Goal: Information Seeking & Learning: Learn about a topic

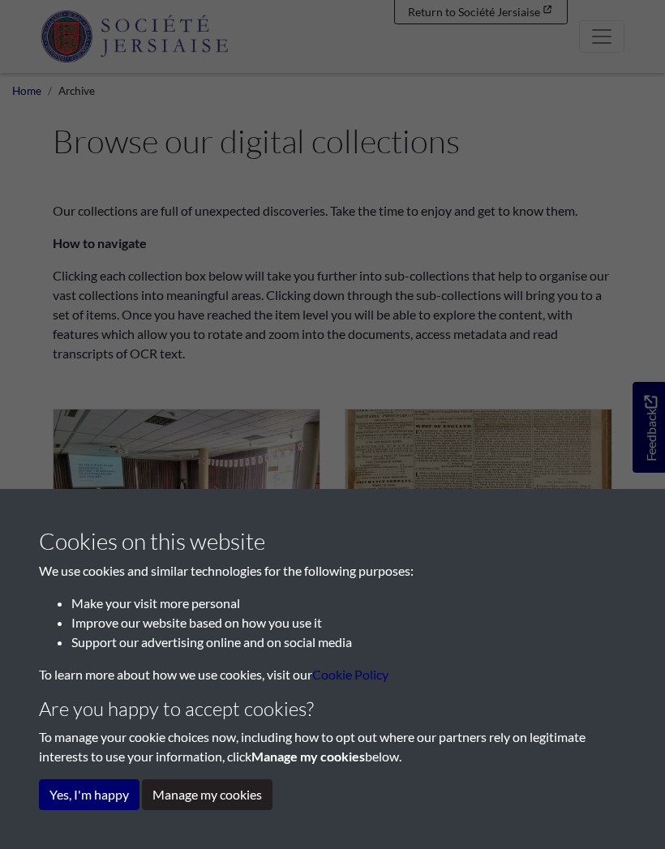
click at [96, 791] on button "Yes, I'm happy" at bounding box center [89, 794] width 101 height 31
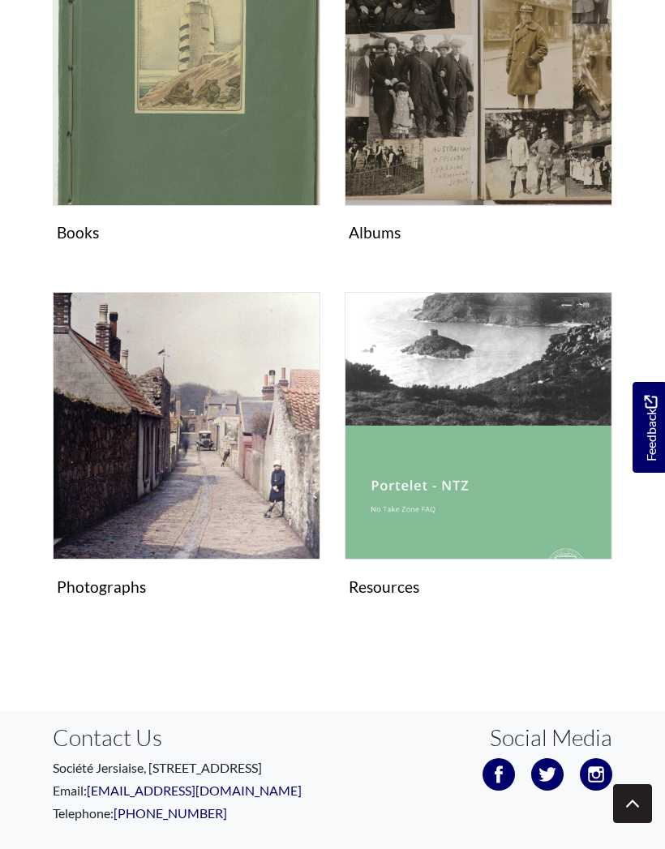
scroll to position [1204, 0]
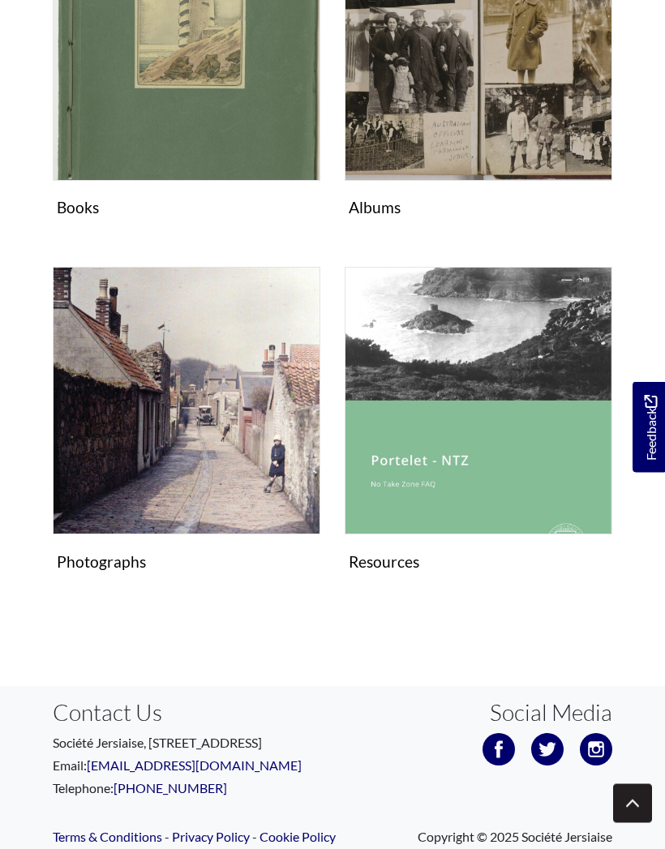
click at [226, 451] on img "Subcollection" at bounding box center [187, 402] width 268 height 268
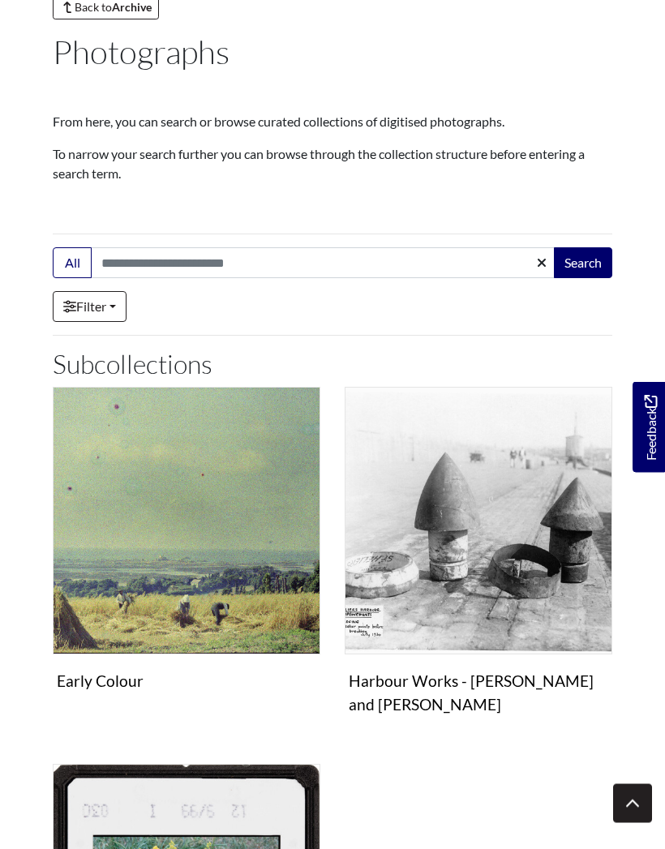
scroll to position [127, 0]
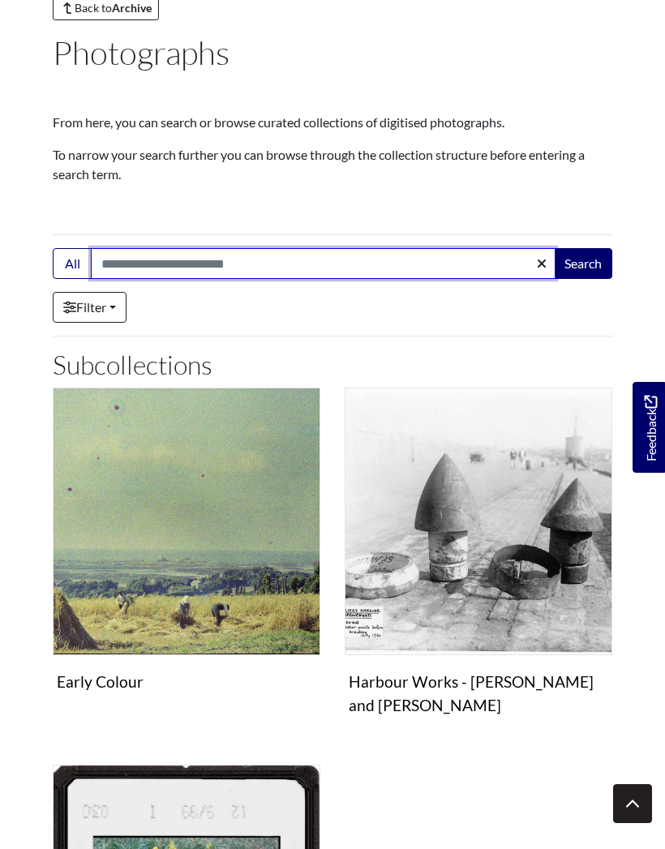
click at [170, 269] on input "Search:" at bounding box center [323, 263] width 465 height 31
type input "*********"
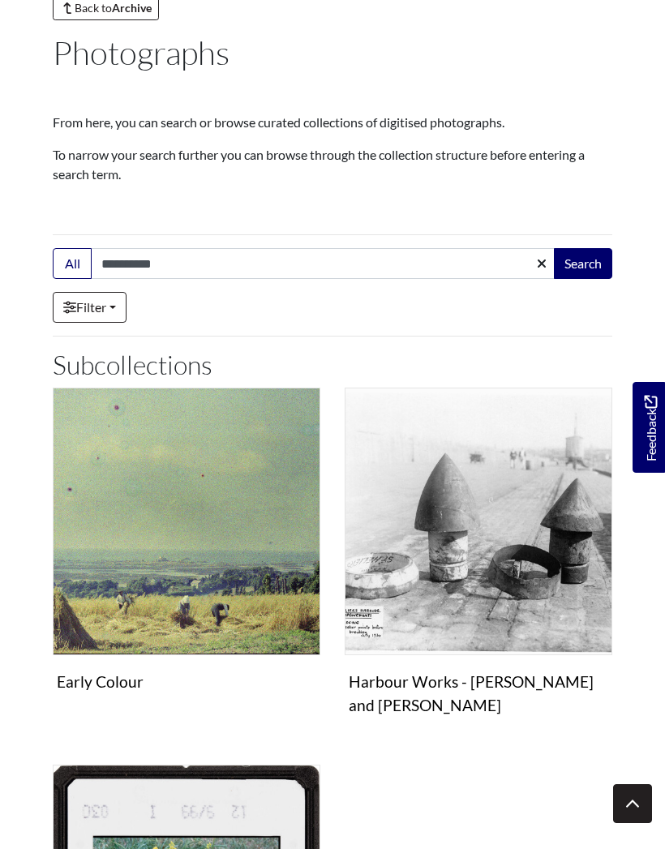
click at [589, 263] on button "Search" at bounding box center [583, 263] width 58 height 31
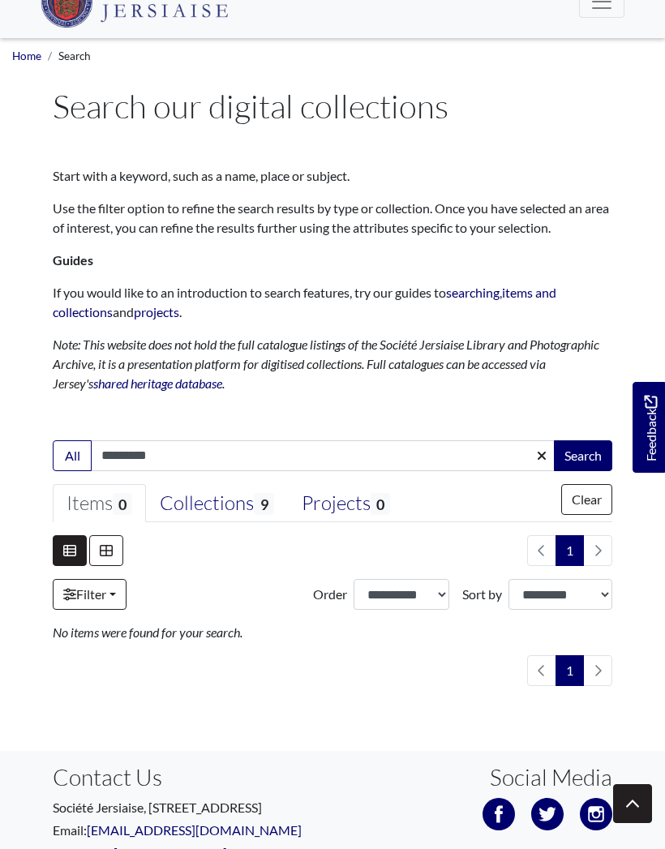
scroll to position [31, 0]
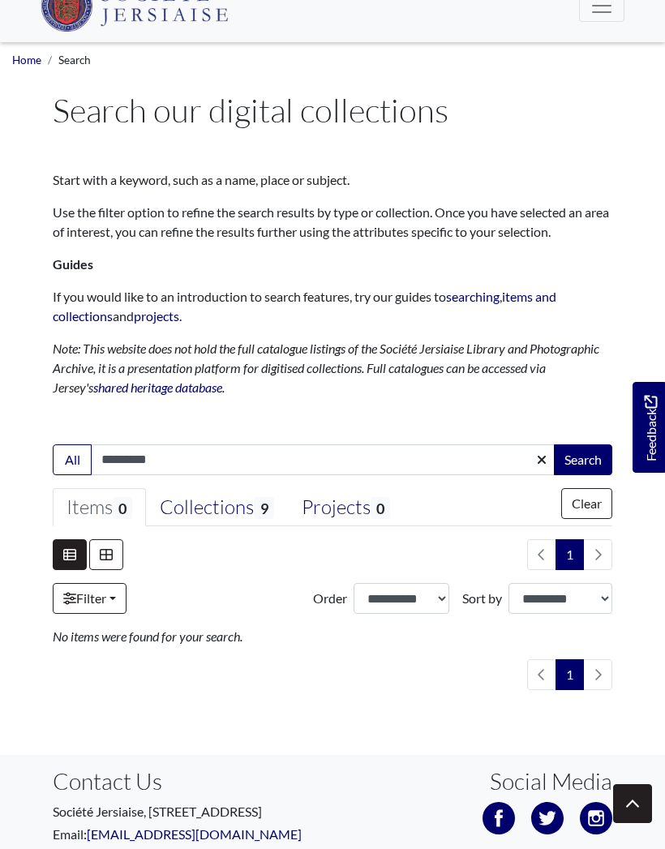
click at [243, 506] on div "Collections 9" at bounding box center [217, 508] width 114 height 24
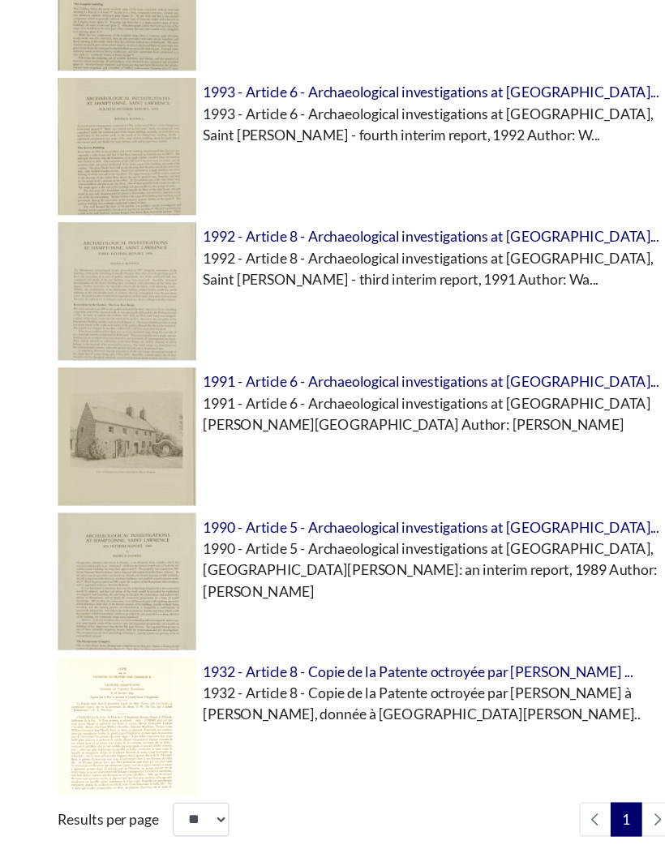
scroll to position [1115, 0]
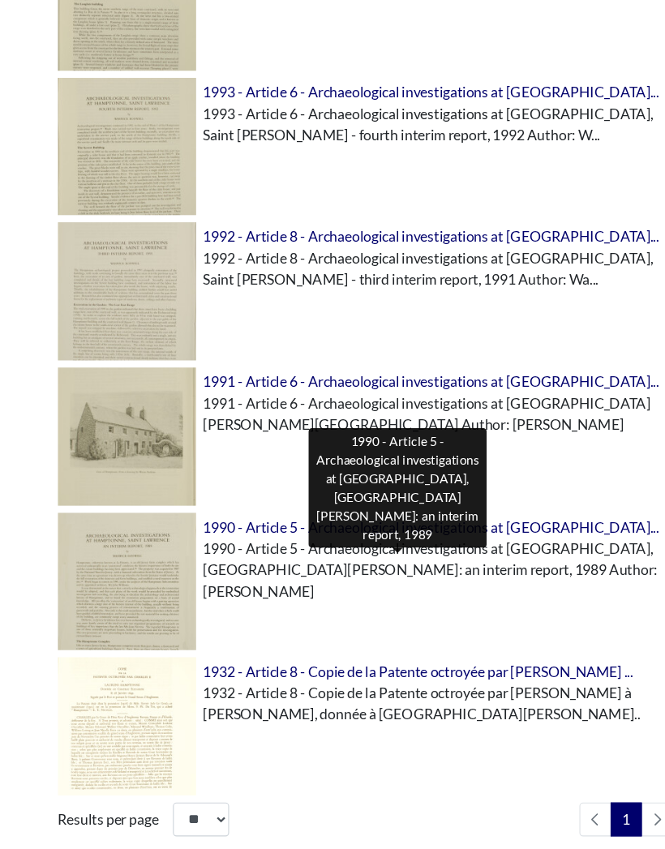
click at [417, 486] on span "1990 - Article 5 - Archaeological investigations at Hamptonne..." at bounding box center [392, 478] width 414 height 15
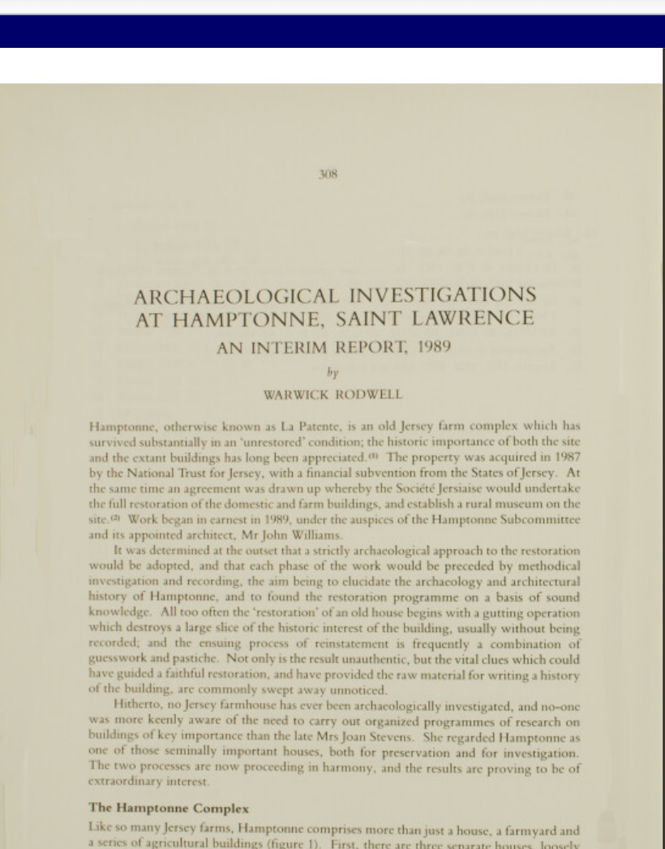
scroll to position [96, 0]
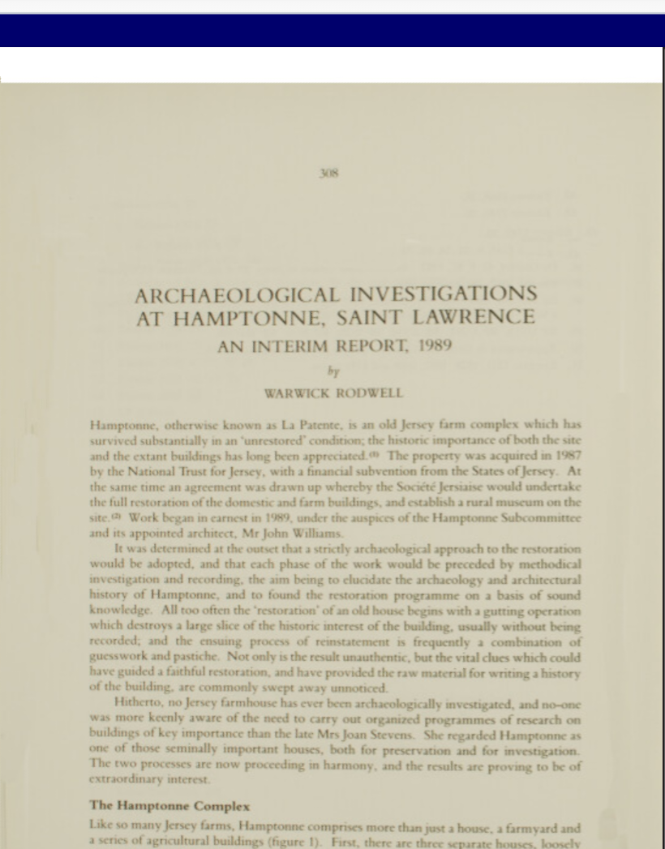
click at [333, 505] on img at bounding box center [463, 689] width 261 height 369
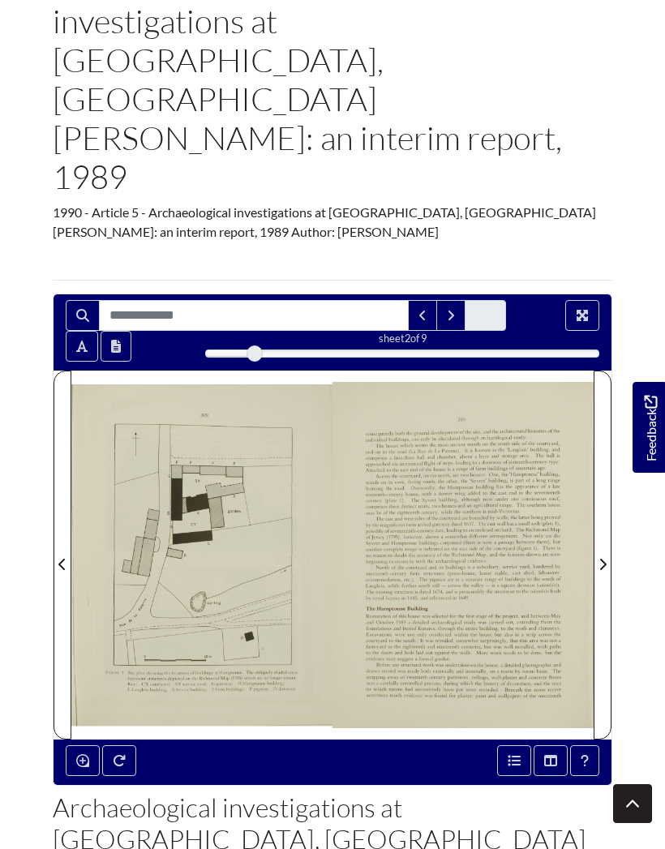
scroll to position [208, 0]
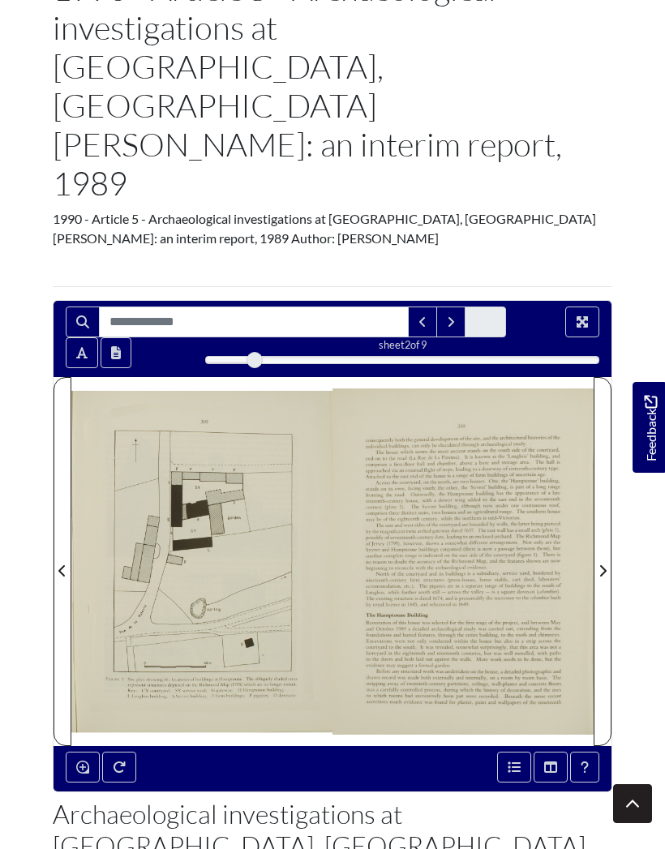
click at [485, 404] on img at bounding box center [463, 561] width 261 height 369
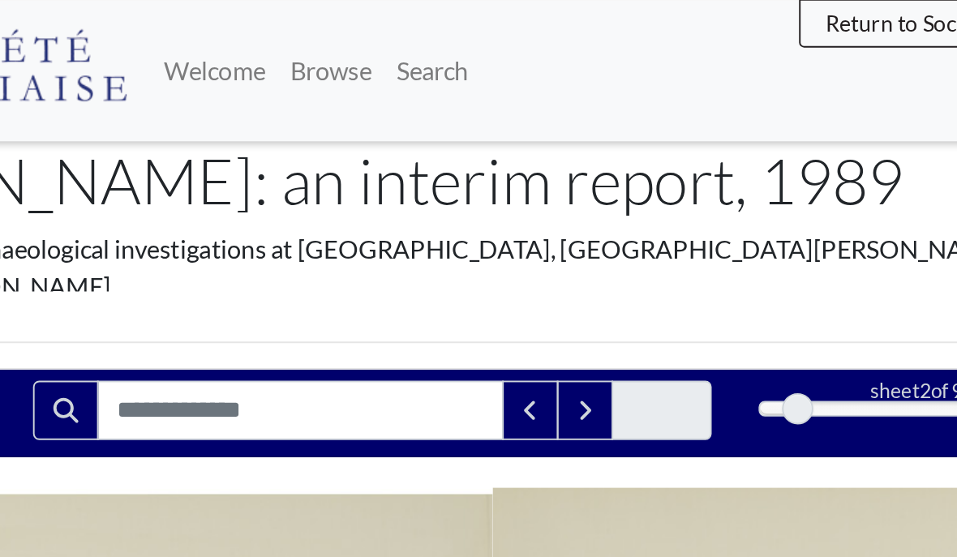
scroll to position [180, 0]
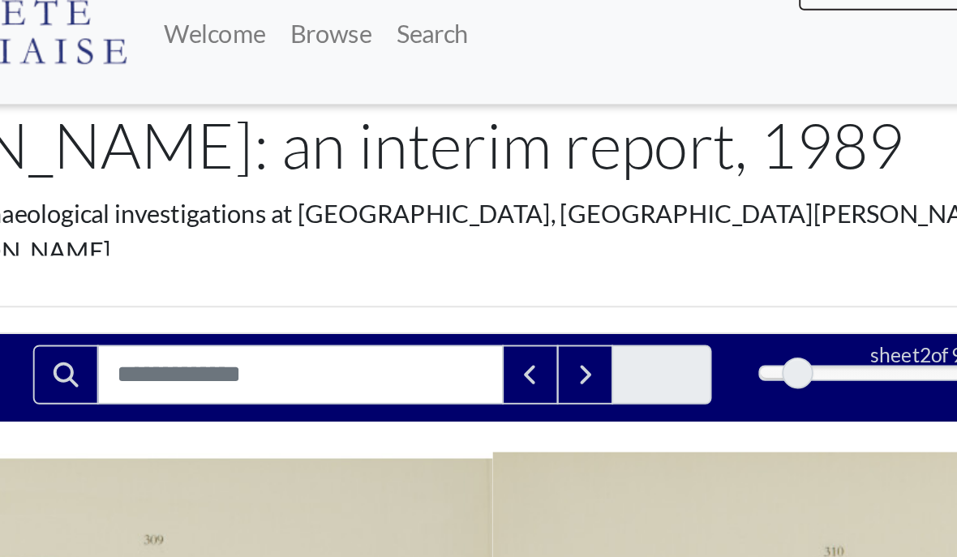
click at [522, 207] on icon "Next Match" at bounding box center [526, 213] width 8 height 13
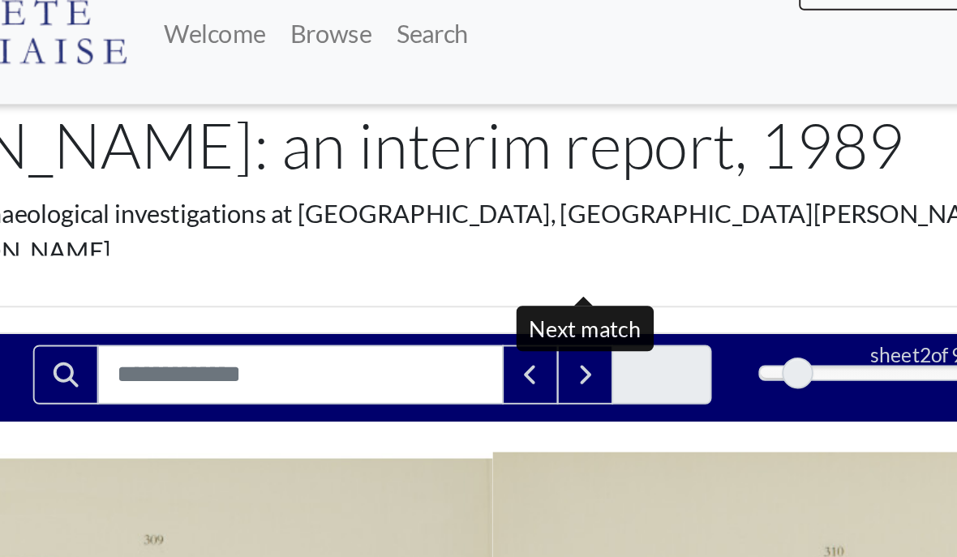
click at [512, 198] on button "Next Match" at bounding box center [526, 213] width 29 height 31
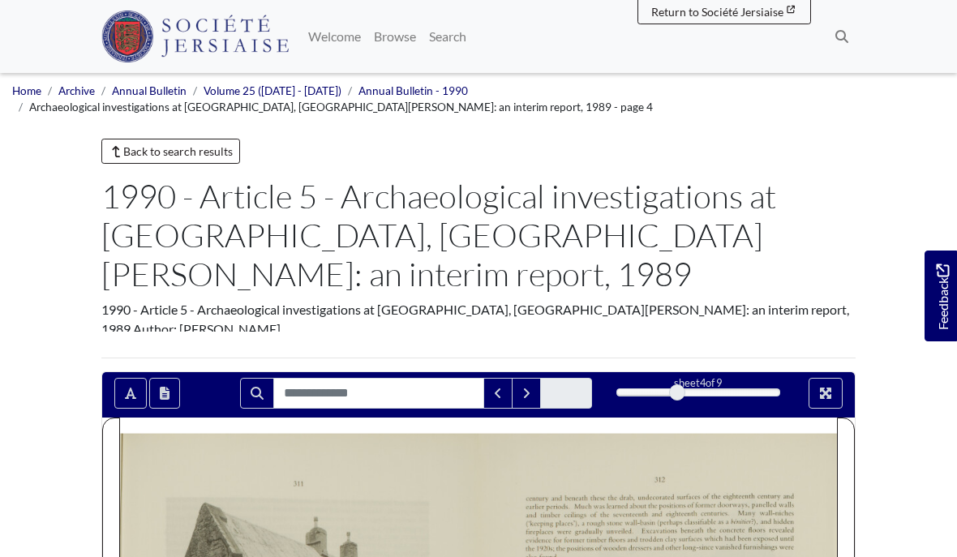
click at [664, 17] on span "Return to Société Jersiaise" at bounding box center [717, 12] width 132 height 14
